Goal: Navigation & Orientation: Find specific page/section

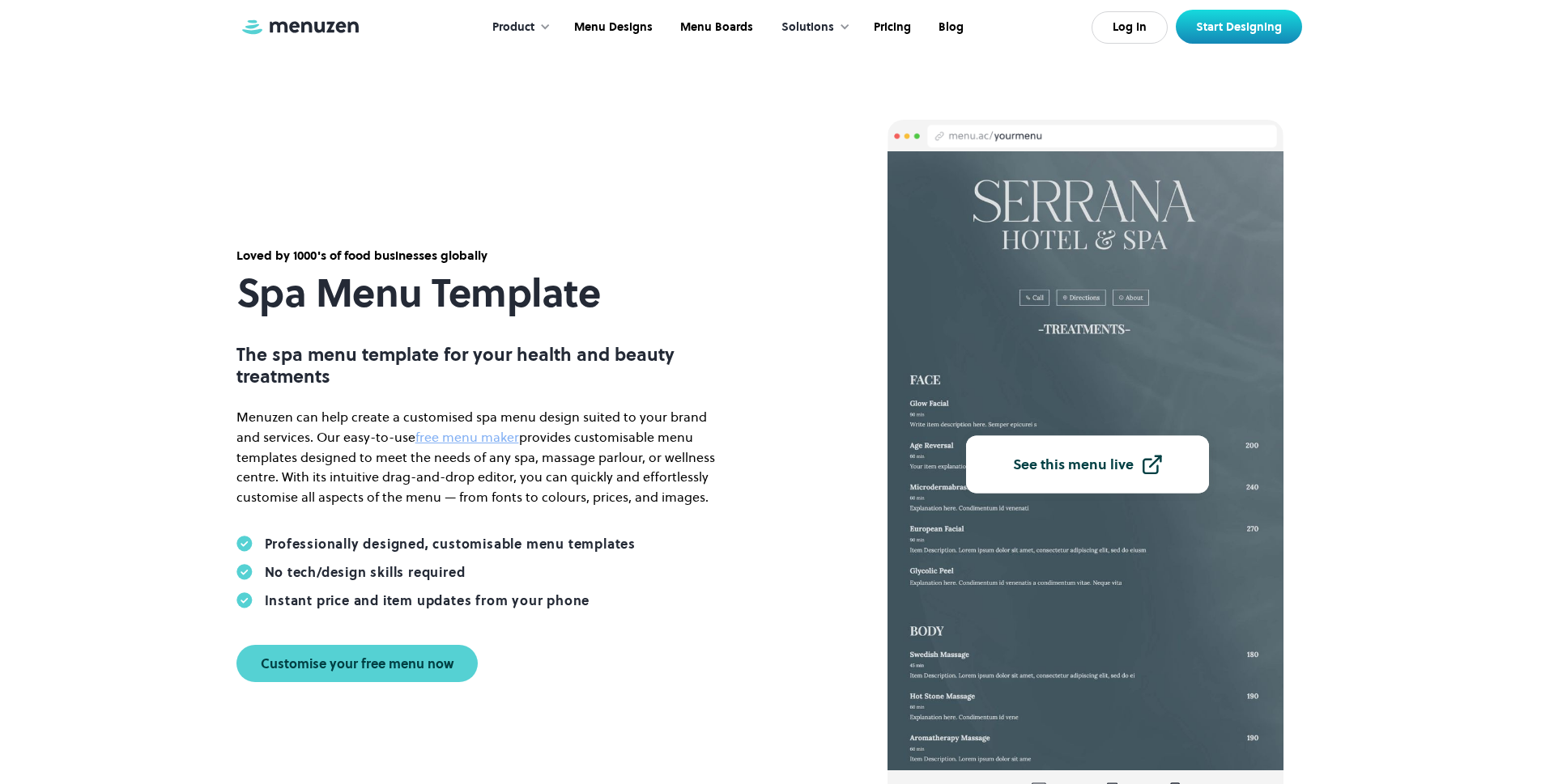
scroll to position [1, 0]
click at [533, 26] on div "Product" at bounding box center [514, 28] width 42 height 18
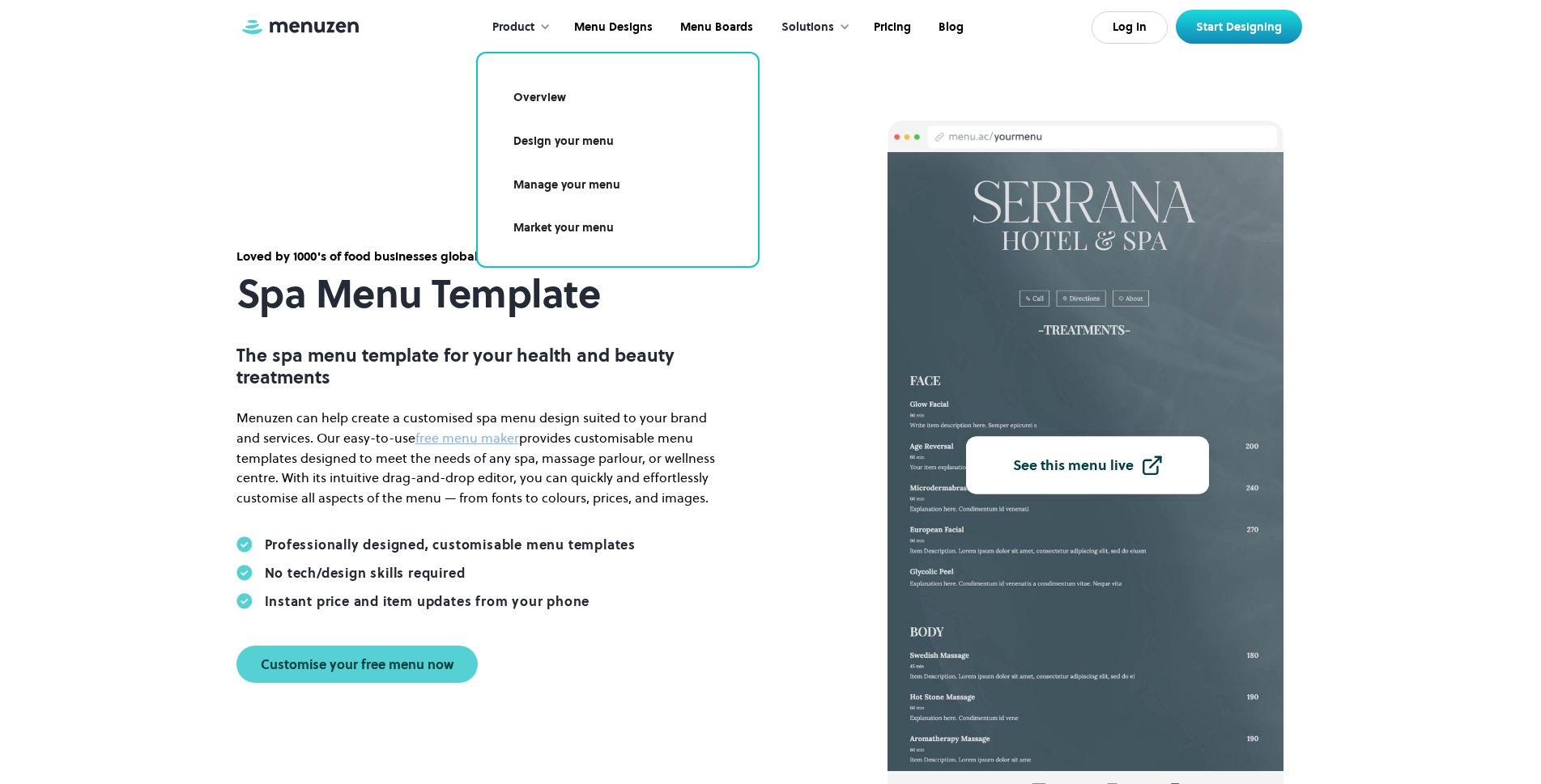
click at [582, 141] on link "Design your menu" at bounding box center [618, 141] width 241 height 37
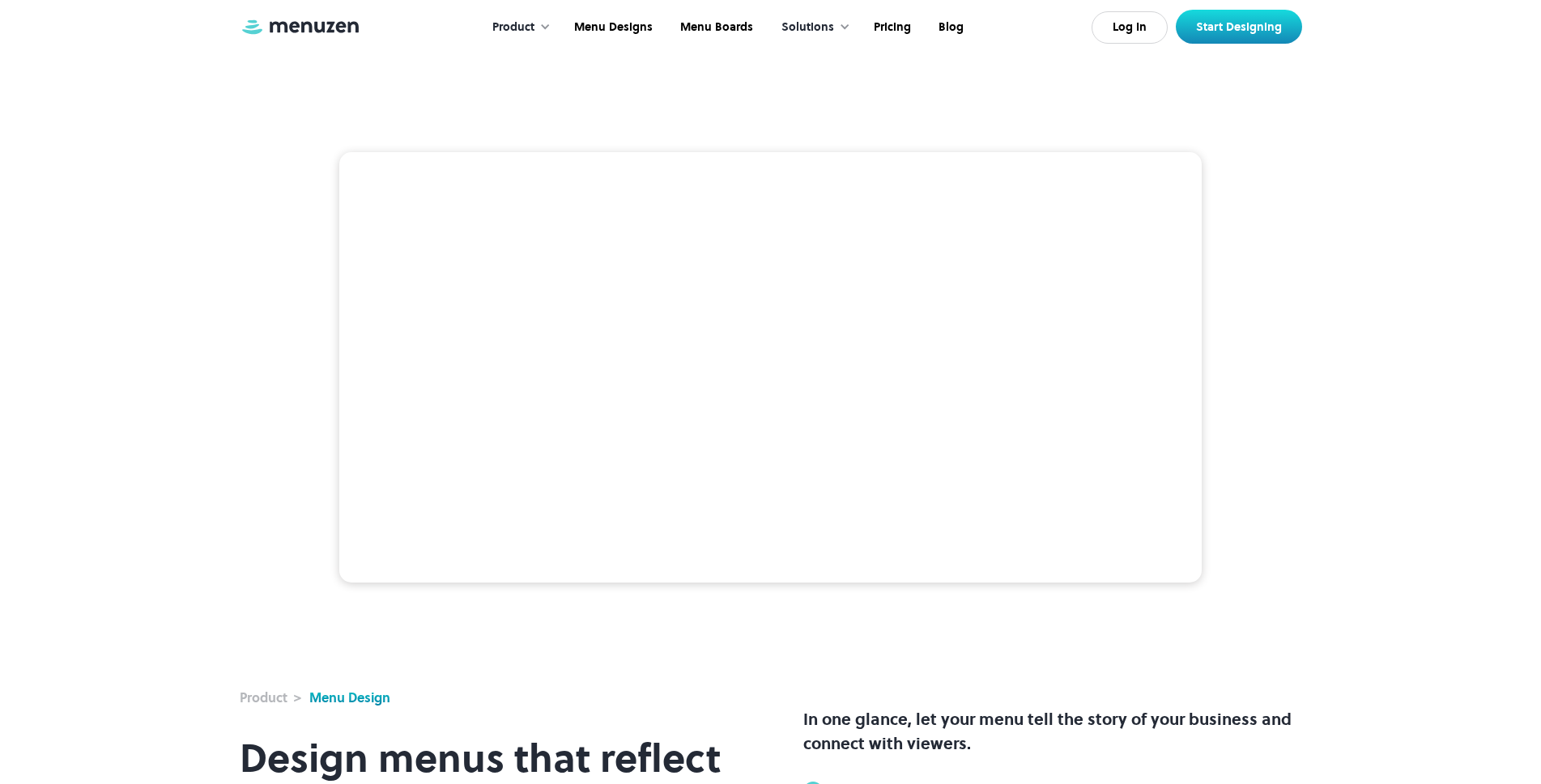
click at [533, 23] on div "Product" at bounding box center [514, 28] width 42 height 18
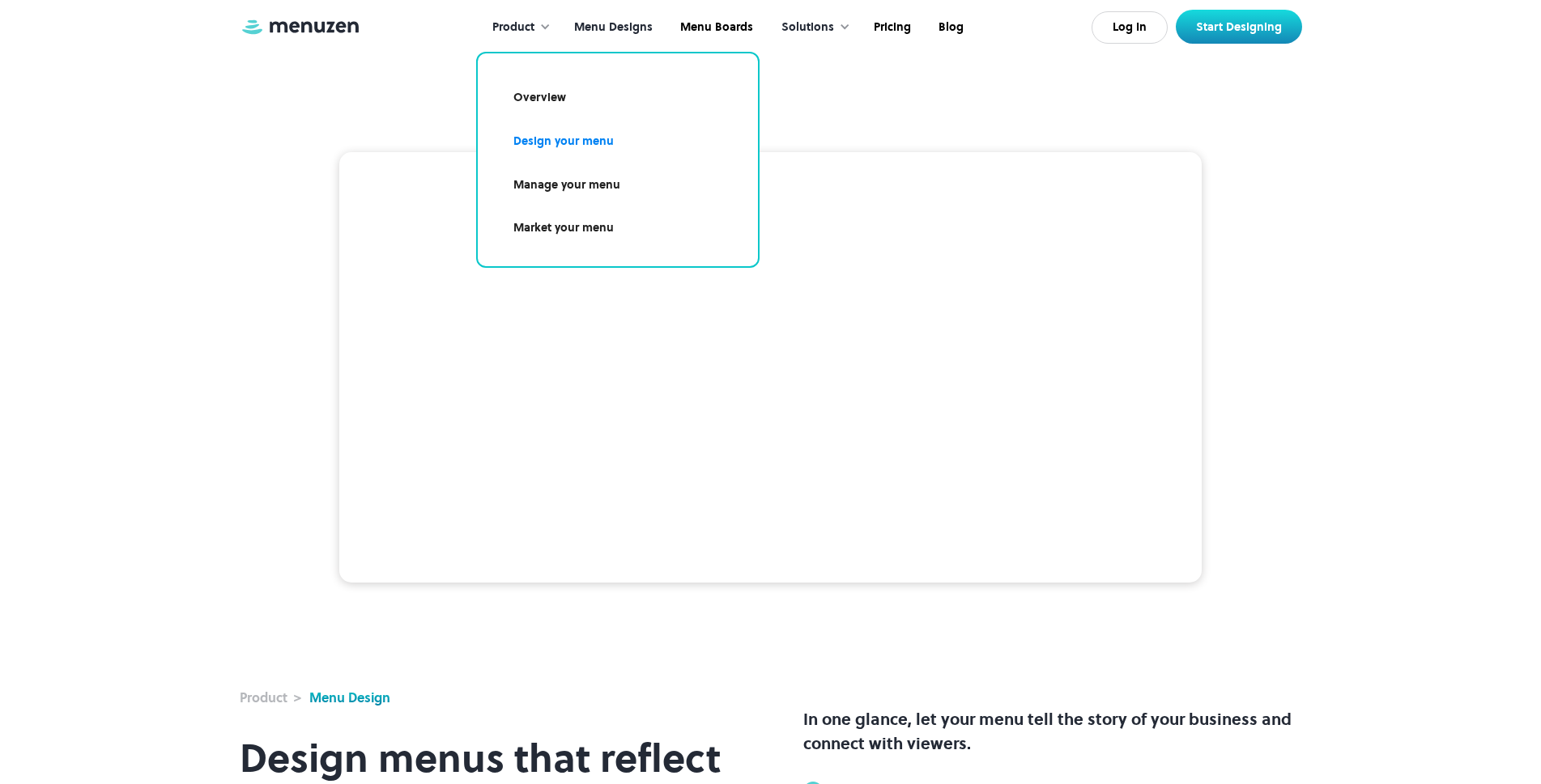
click at [599, 25] on link "Menu Designs" at bounding box center [611, 28] width 106 height 50
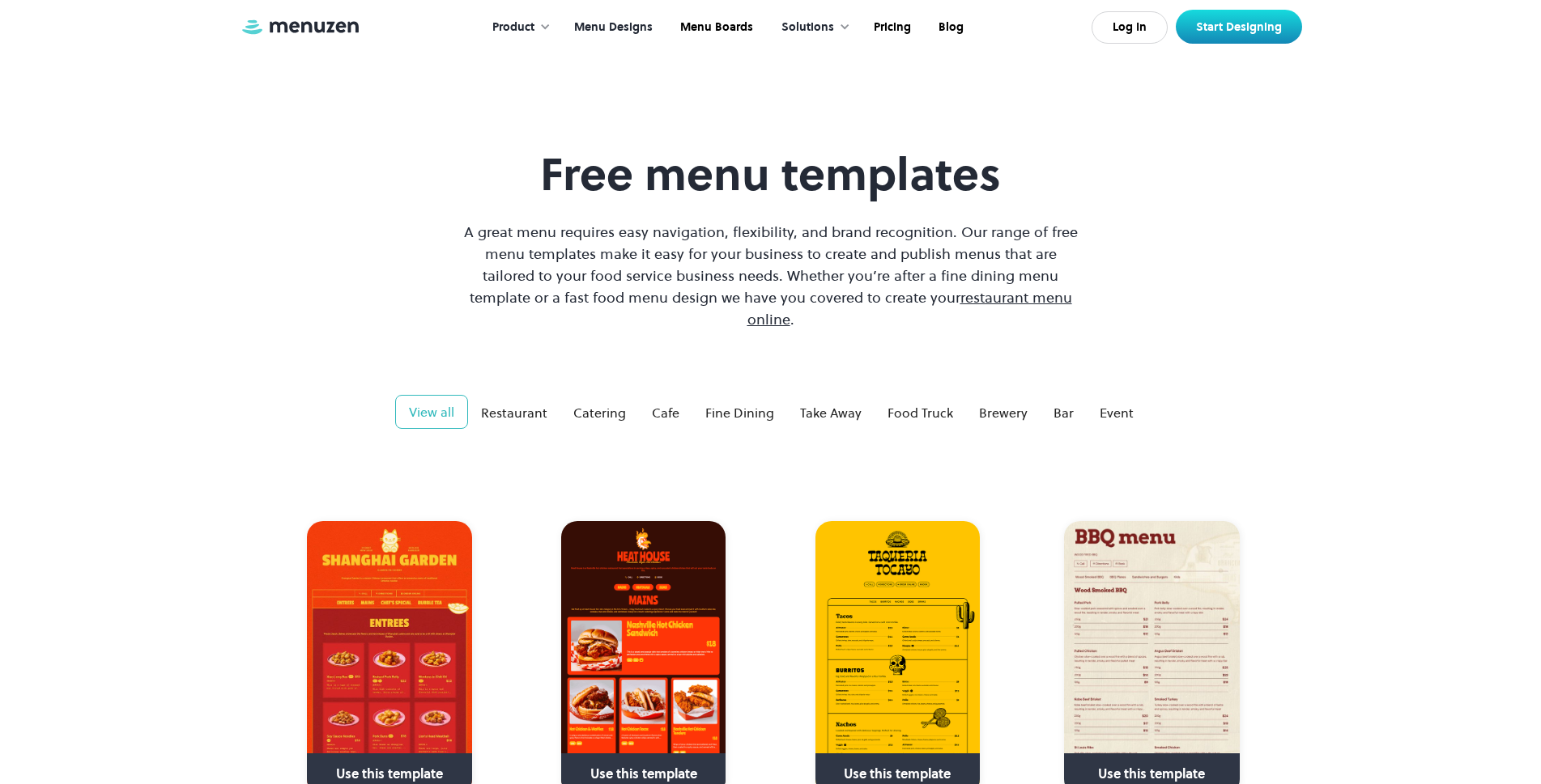
click at [418, 402] on div "View all" at bounding box center [432, 412] width 46 height 19
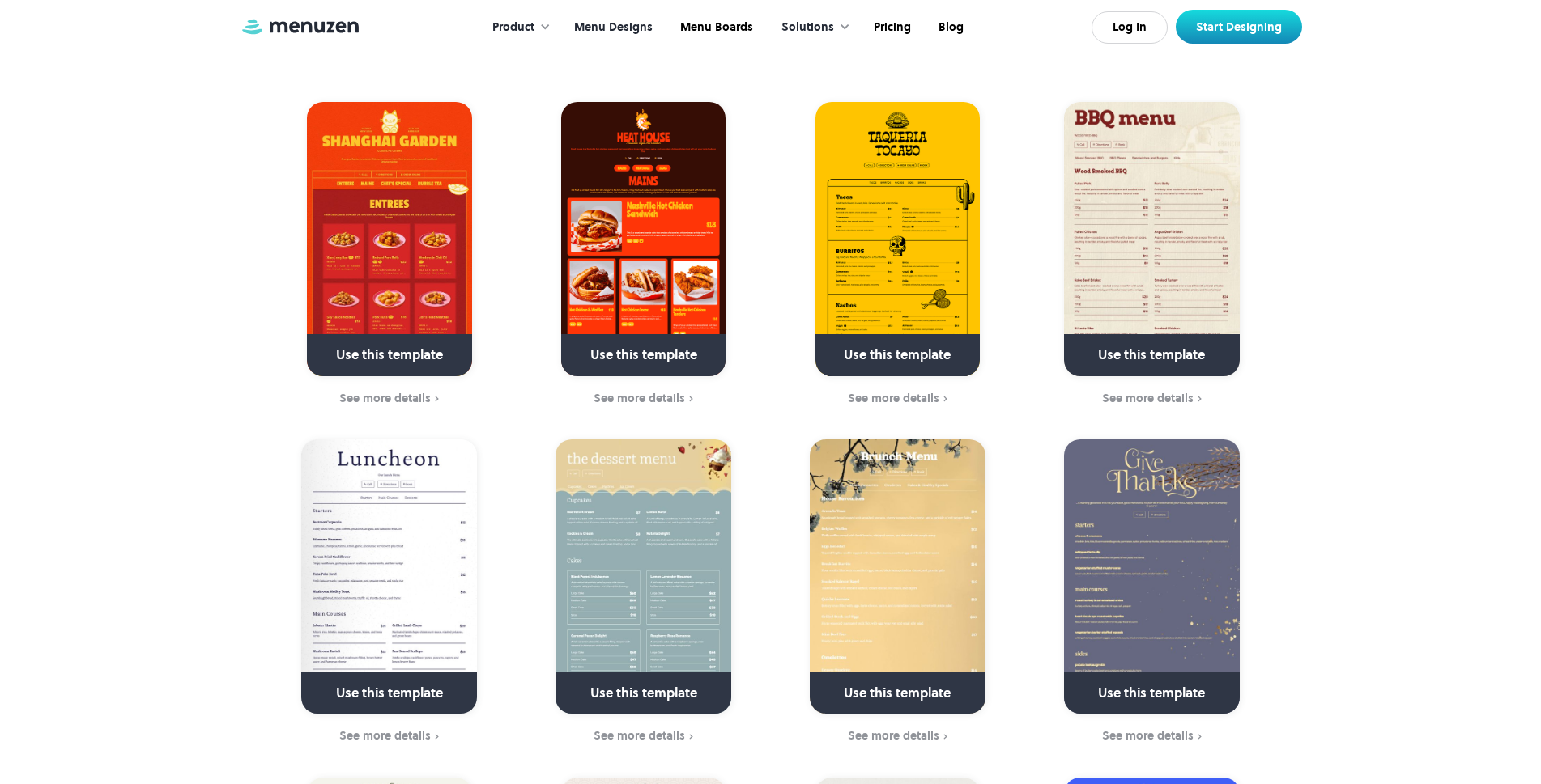
scroll to position [163, 0]
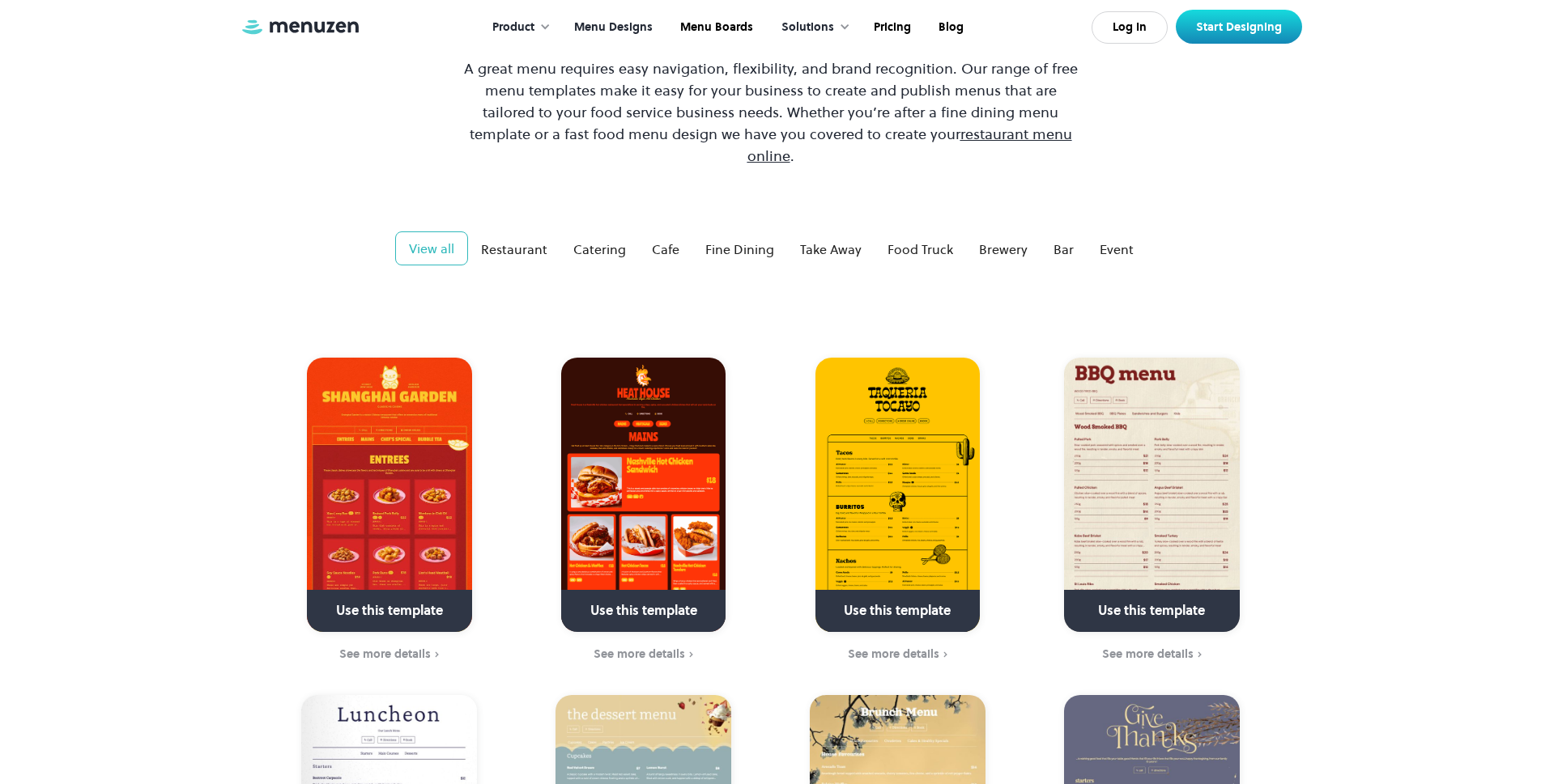
click at [435, 239] on div "View all" at bounding box center [432, 249] width 46 height 19
